Goal: Information Seeking & Learning: Find specific fact

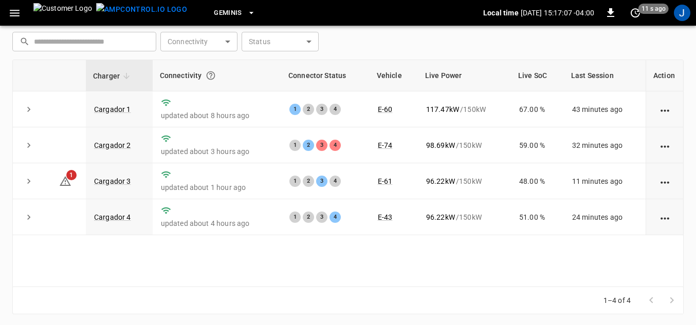
scroll to position [147, 0]
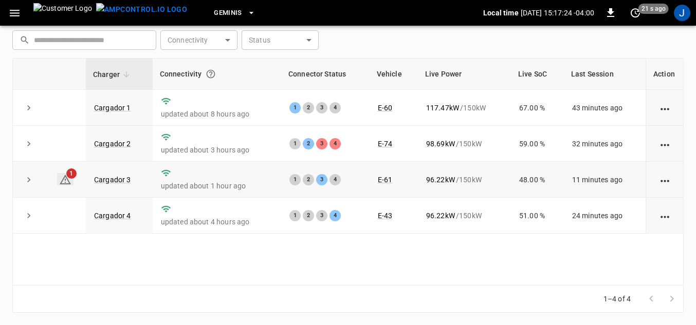
click at [66, 181] on icon at bounding box center [65, 180] width 11 height 10
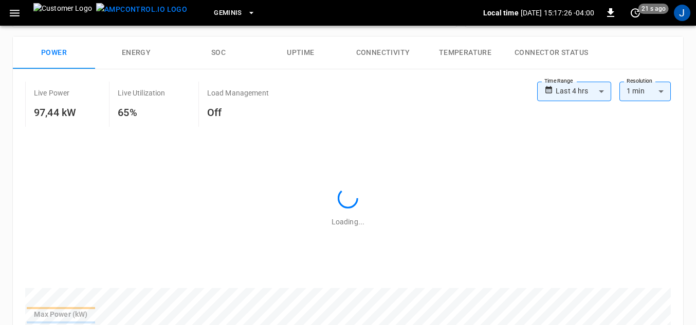
scroll to position [478, 0]
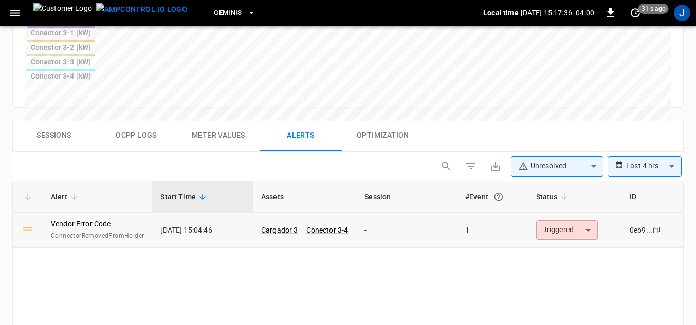
click at [31, 222] on icon at bounding box center [27, 228] width 13 height 13
click at [88, 217] on link "Vendor Error Code" at bounding box center [81, 224] width 64 height 14
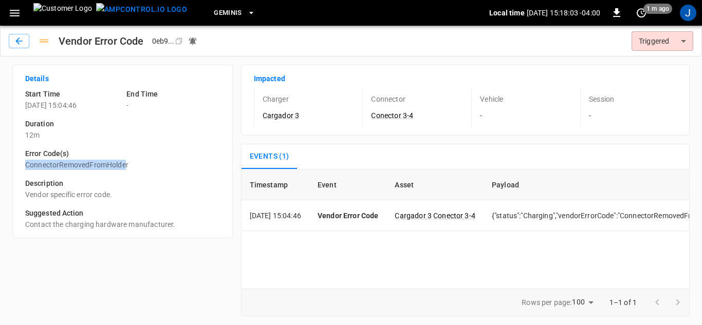
drag, startPoint x: 26, startPoint y: 163, endPoint x: 127, endPoint y: 166, distance: 100.7
click at [127, 166] on p "ConnectorRemovedFromHolder" at bounding box center [122, 165] width 195 height 10
copy p "ConnectorRemovedFromHolde"
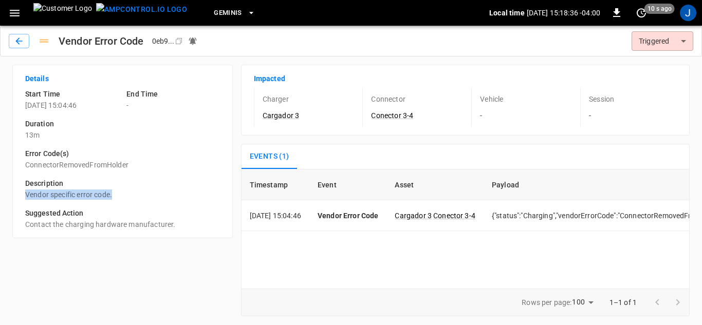
drag, startPoint x: 25, startPoint y: 194, endPoint x: 129, endPoint y: 193, distance: 104.3
click at [129, 193] on div "Description Vendor specific error code." at bounding box center [118, 185] width 203 height 30
copy p "Vendor specific error code."
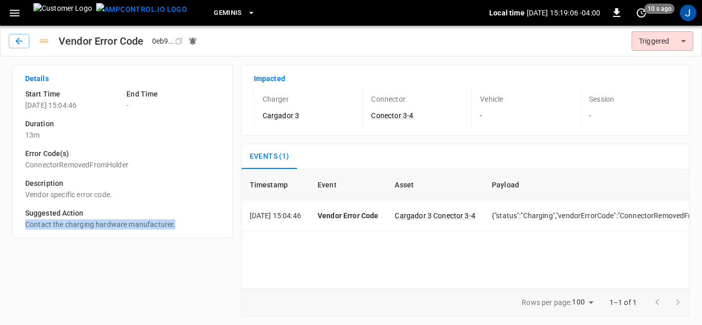
drag, startPoint x: 25, startPoint y: 223, endPoint x: 177, endPoint y: 222, distance: 152.1
click at [177, 222] on p "Contact the charging hardware manufacturer." at bounding box center [122, 224] width 195 height 10
copy p "Contact the charging hardware manufacturer."
click at [23, 38] on icon "button" at bounding box center [19, 41] width 10 height 10
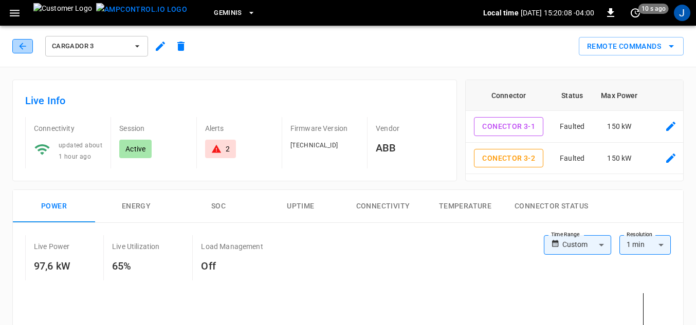
click at [28, 44] on button "button" at bounding box center [22, 46] width 21 height 14
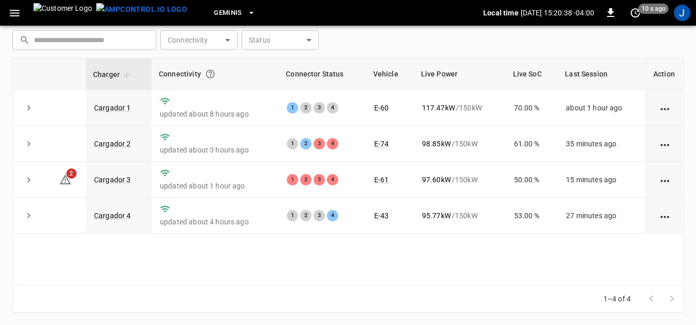
click at [13, 14] on icon "button" at bounding box center [14, 13] width 13 height 13
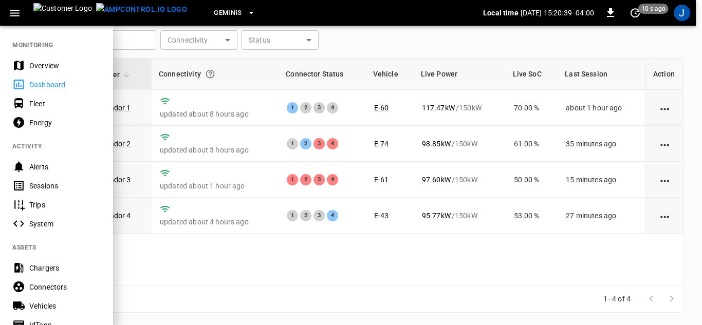
click at [34, 83] on div "Dashboard" at bounding box center [64, 85] width 71 height 10
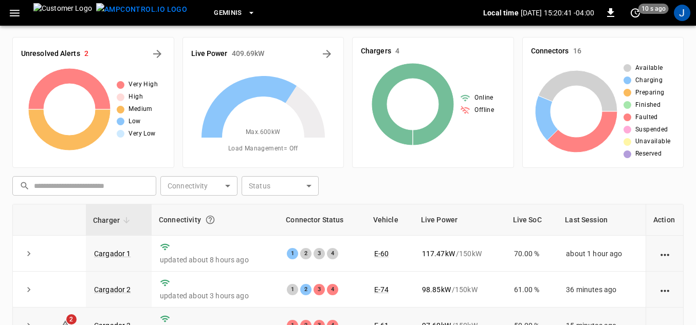
scroll to position [0, 0]
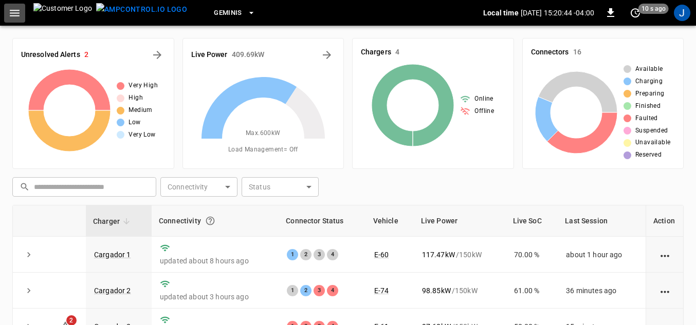
click at [16, 14] on icon "button" at bounding box center [14, 13] width 13 height 13
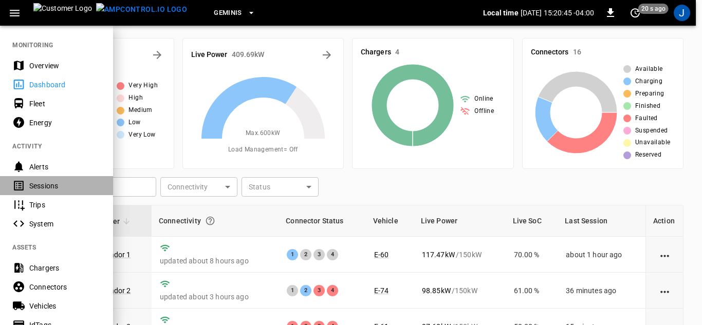
click at [44, 188] on div "Sessions" at bounding box center [64, 186] width 71 height 10
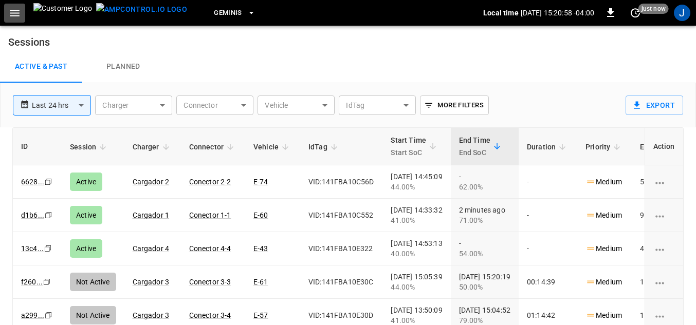
click at [15, 15] on icon "button" at bounding box center [15, 13] width 10 height 7
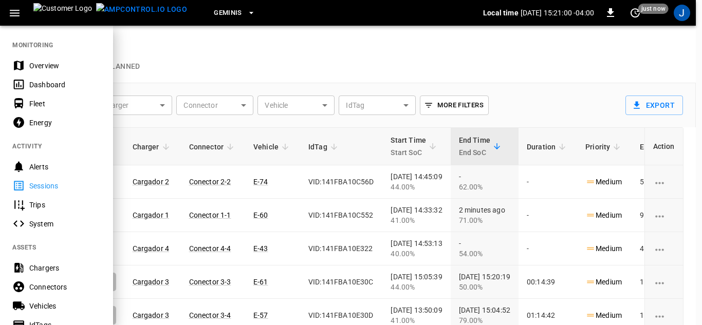
click at [47, 82] on div "Dashboard" at bounding box center [64, 85] width 71 height 10
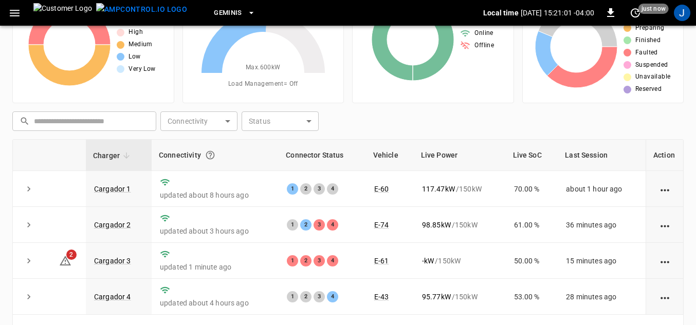
scroll to position [147, 0]
